Goal: Task Accomplishment & Management: Use online tool/utility

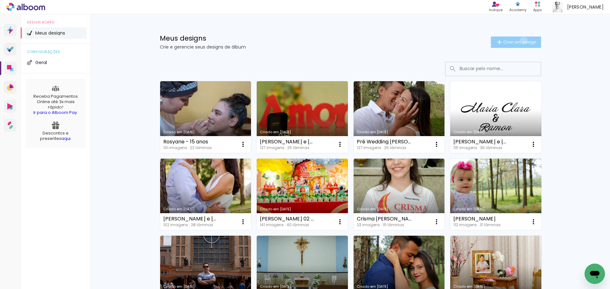
click at [520, 40] on span "Criar um design" at bounding box center [519, 42] width 33 height 4
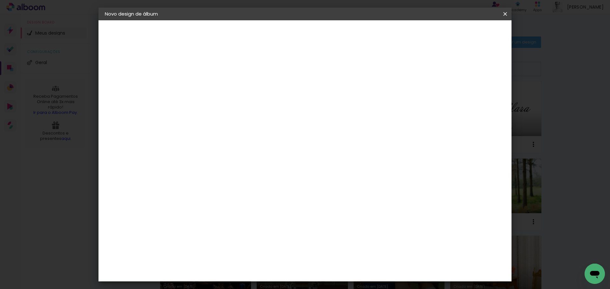
click at [209, 87] on input at bounding box center [209, 85] width 0 height 10
type input "80 Anos Tia CIDA"
type paper-input "80 Anos Tia CIDA"
click at [0, 0] on slot "Avançar" at bounding box center [0, 0] width 0 height 0
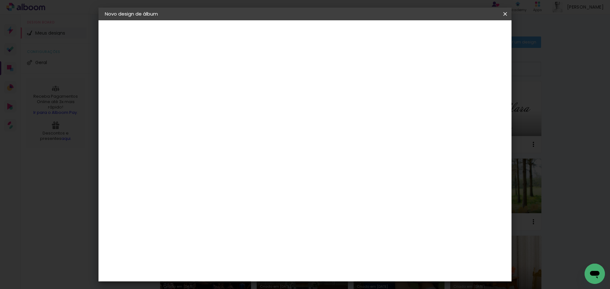
click at [220, 200] on div "Canaan Álbuns" at bounding box center [214, 205] width 20 height 10
click at [0, 0] on slot "Avançar" at bounding box center [0, 0] width 0 height 0
click at [0, 0] on iron-icon at bounding box center [0, 0] width 0 height 0
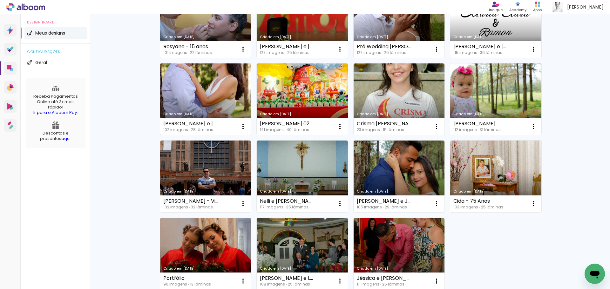
scroll to position [127, 0]
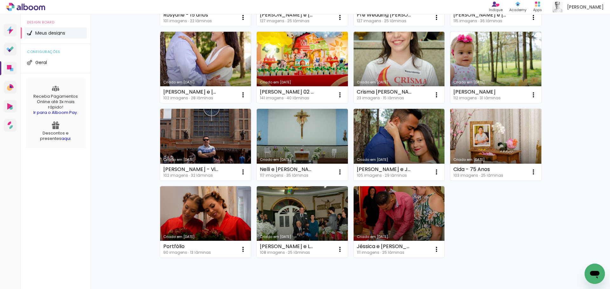
click at [502, 134] on link "[PERSON_NAME] [DATE]" at bounding box center [495, 145] width 91 height 72
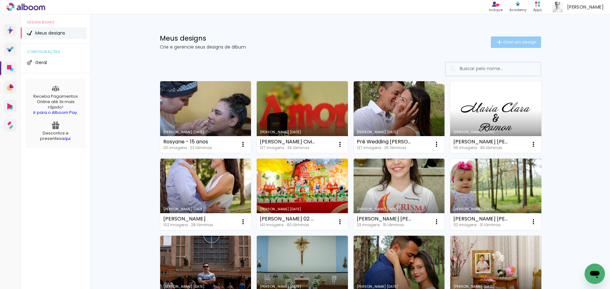
click at [506, 40] on span "Criar um design" at bounding box center [519, 42] width 33 height 4
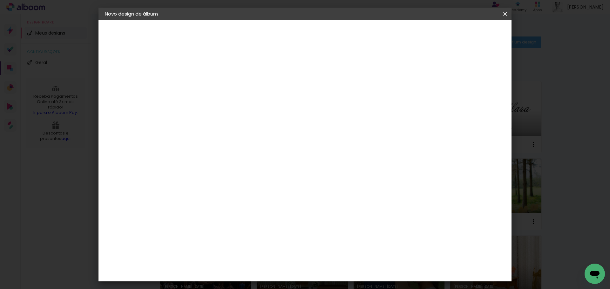
click at [209, 82] on input at bounding box center [209, 85] width 0 height 10
type input "80 Anos Tia CIDA"
type paper-input "80 Anos Tia CIDA"
click at [274, 37] on paper-button "Avançar" at bounding box center [258, 33] width 31 height 11
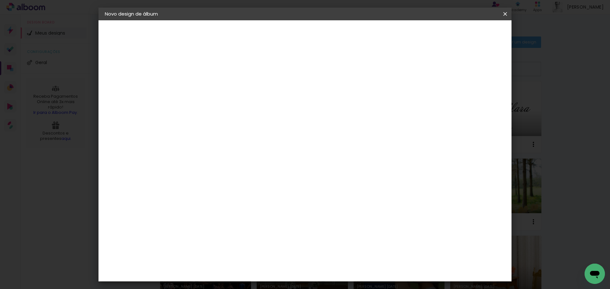
click at [221, 232] on div "Canaan Álbuns" at bounding box center [214, 237] width 20 height 10
click at [0, 0] on slot "Avançar" at bounding box center [0, 0] width 0 height 0
click at [275, 192] on span "30 × 40 cm" at bounding box center [262, 198] width 23 height 13
click at [312, 37] on paper-button "Avançar" at bounding box center [296, 33] width 31 height 11
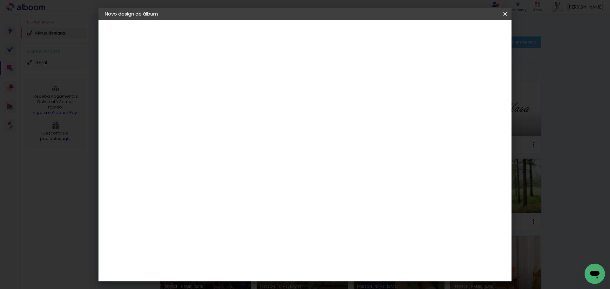
type input "3"
type paper-input "3"
click at [210, 65] on input "3" at bounding box center [204, 68] width 22 height 8
click at [429, 69] on div at bounding box center [427, 69] width 6 height 6
type paper-checkbox "on"
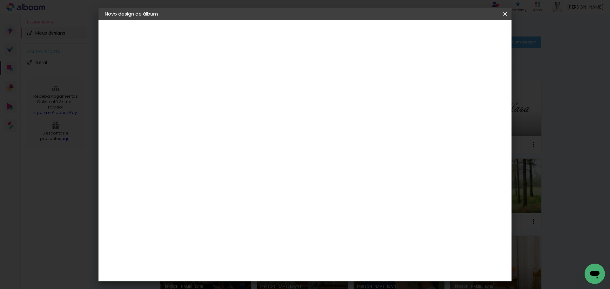
click at [465, 32] on span "Iniciar design" at bounding box center [450, 33] width 29 height 4
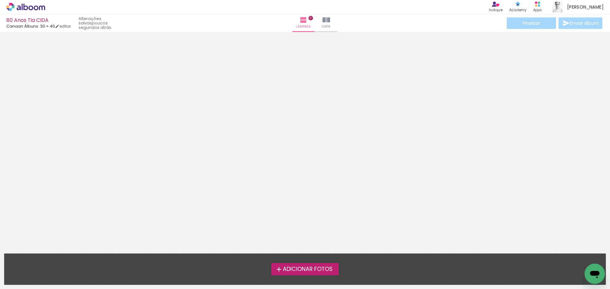
click at [288, 267] on span "Adicionar Fotos" at bounding box center [308, 270] width 50 height 6
click at [0, 0] on input "file" at bounding box center [0, 0] width 0 height 0
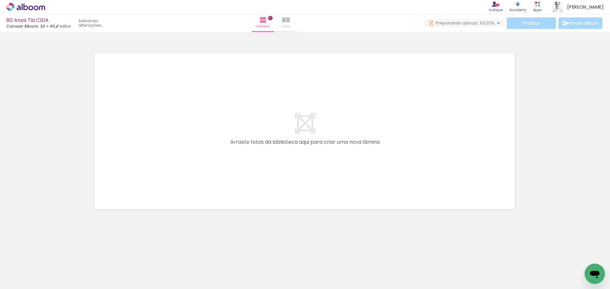
click at [297, 20] on paper-button "Capa" at bounding box center [286, 23] width 22 height 18
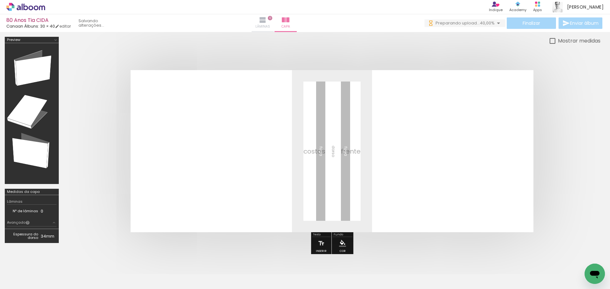
click at [266, 22] on iron-icon at bounding box center [263, 20] width 8 height 8
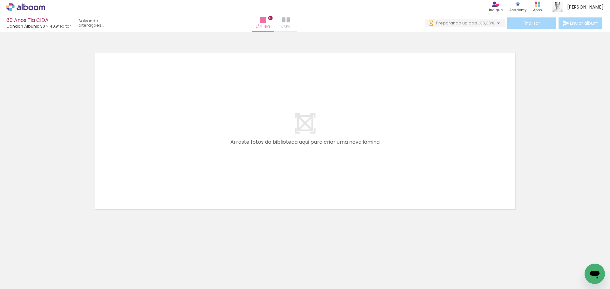
click at [290, 22] on iron-icon at bounding box center [286, 20] width 8 height 8
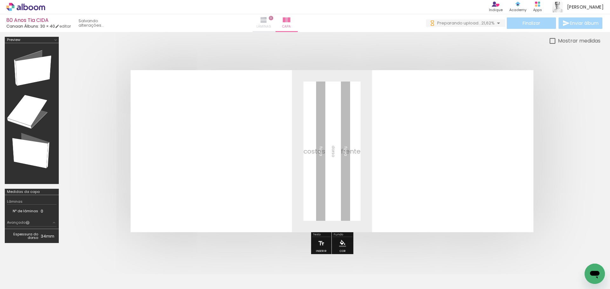
click at [271, 27] on span "Lâminas" at bounding box center [263, 27] width 15 height 6
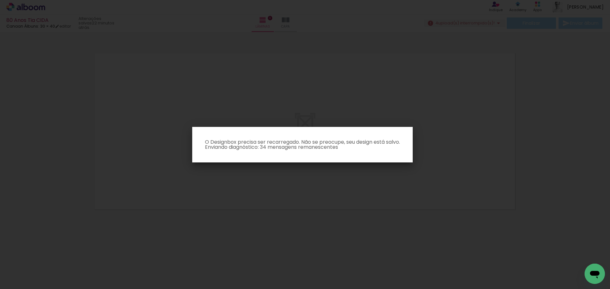
click at [497, 8] on iron-overlay-backdrop at bounding box center [305, 144] width 610 height 289
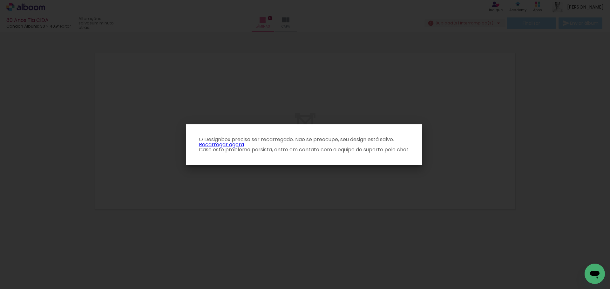
click at [235, 145] on link "Recarregar agora" at bounding box center [221, 144] width 45 height 7
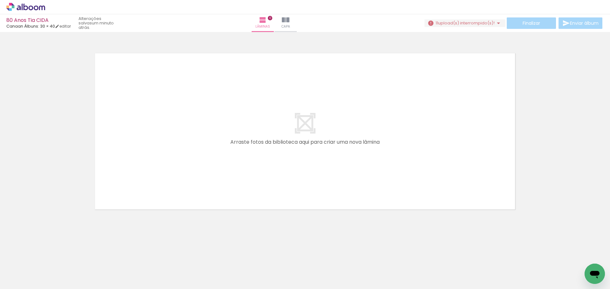
click at [14, 279] on span "Adicionar Fotos" at bounding box center [22, 280] width 19 height 7
click at [0, 0] on input "file" at bounding box center [0, 0] width 0 height 0
